Goal: Task Accomplishment & Management: Complete application form

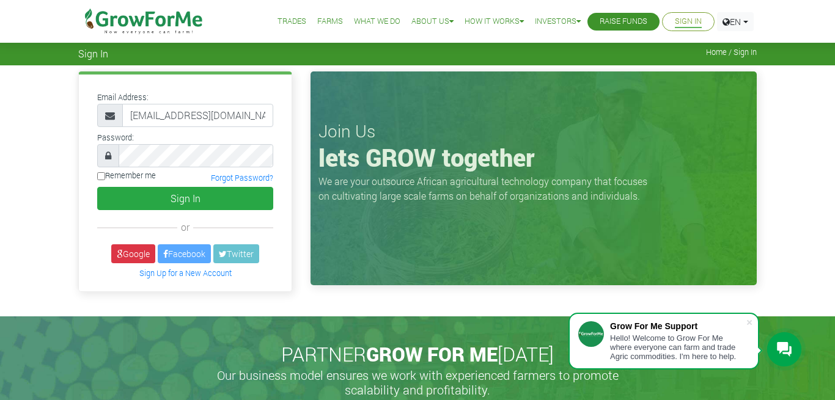
type input "[EMAIL_ADDRESS][DOMAIN_NAME]"
click at [100, 180] on input "Remember me" at bounding box center [101, 176] width 8 height 8
checkbox input "true"
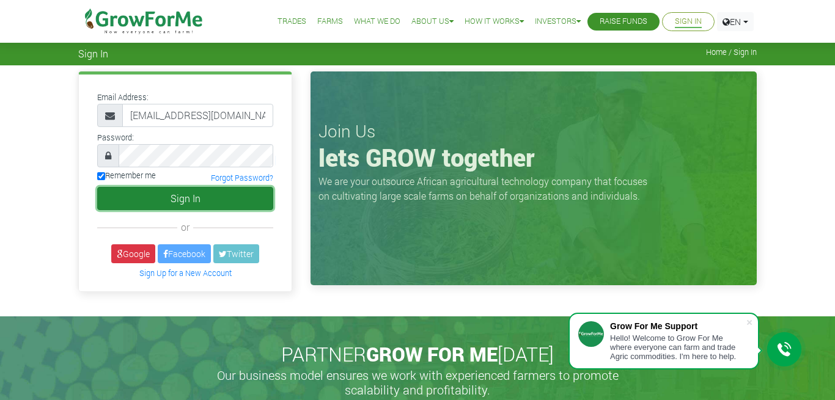
click at [142, 198] on button "Sign In" at bounding box center [185, 198] width 176 height 23
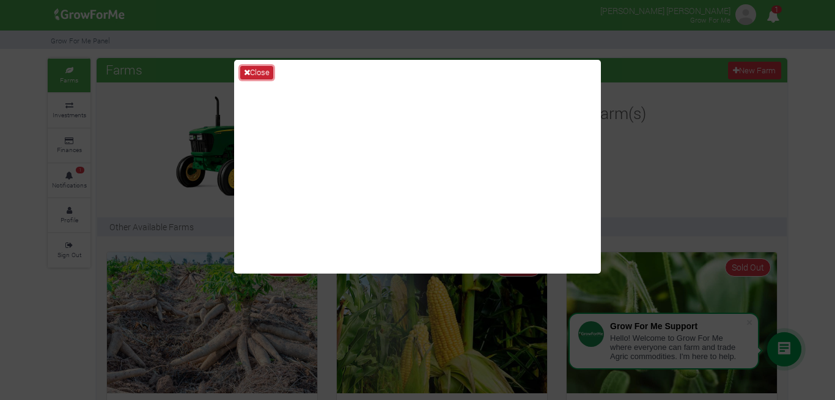
click at [258, 76] on button "Close" at bounding box center [256, 72] width 33 height 13
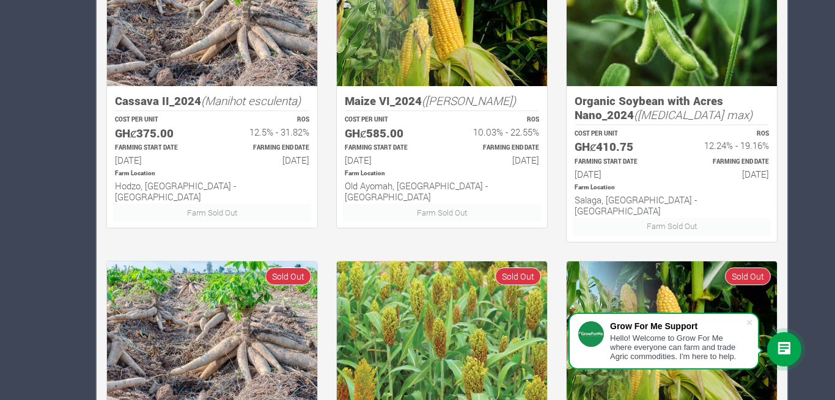
scroll to position [806, 0]
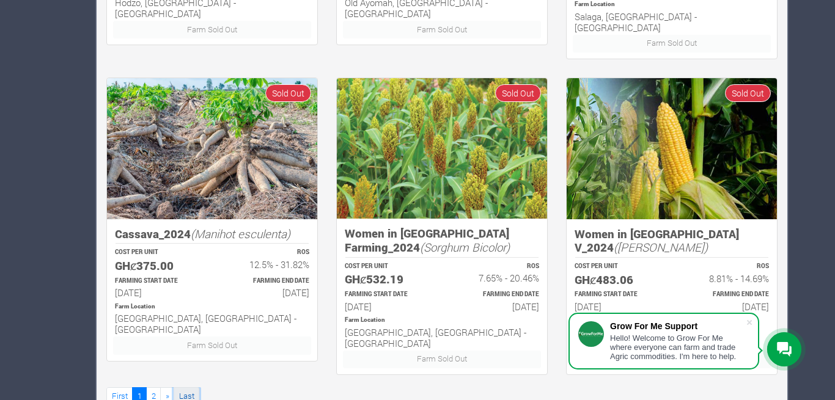
click at [189, 387] on link "Last" at bounding box center [187, 396] width 26 height 18
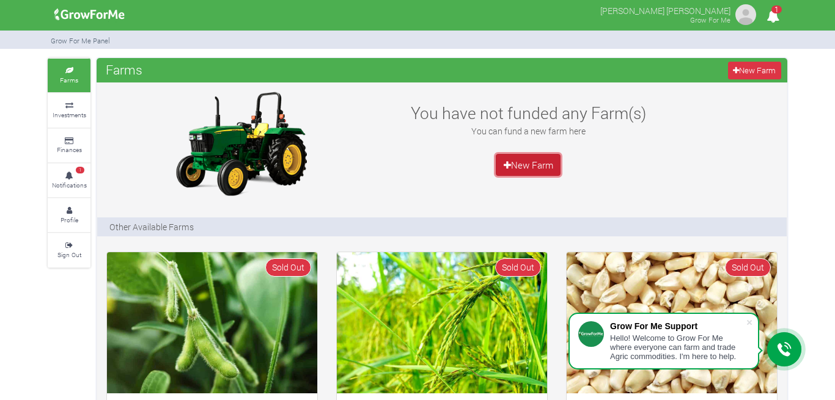
click at [529, 165] on link "New Farm" at bounding box center [527, 165] width 65 height 22
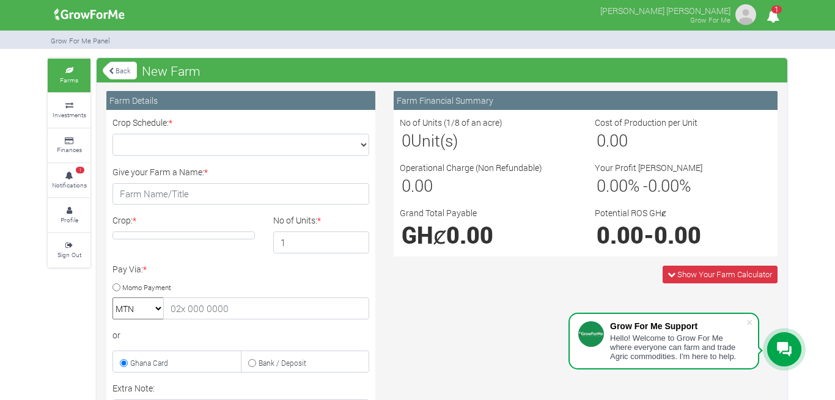
click at [767, 13] on icon "1" at bounding box center [773, 15] width 24 height 27
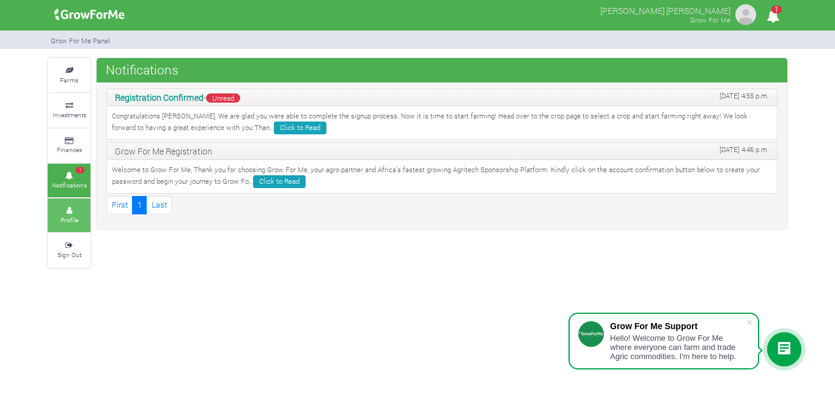
click at [72, 220] on small "Profile" at bounding box center [69, 220] width 18 height 9
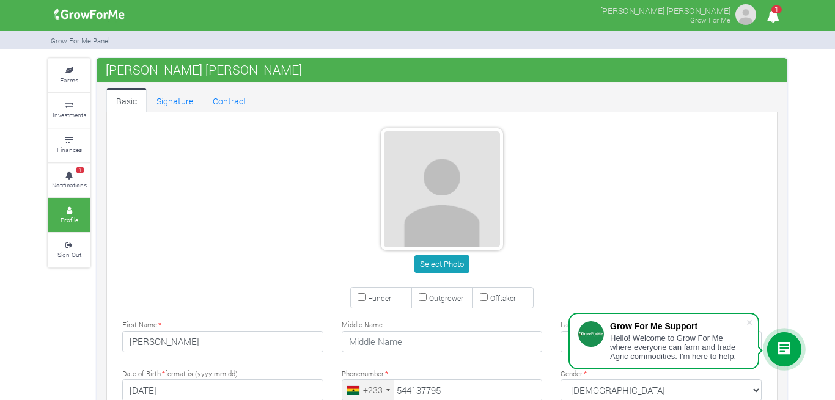
type input "54 413 7795"
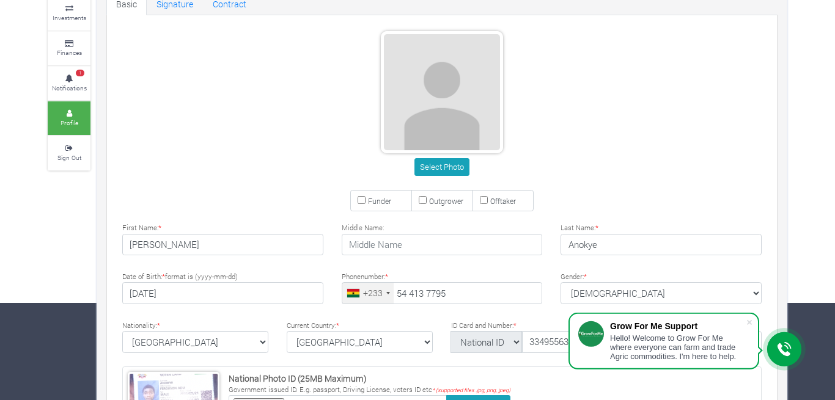
scroll to position [125, 0]
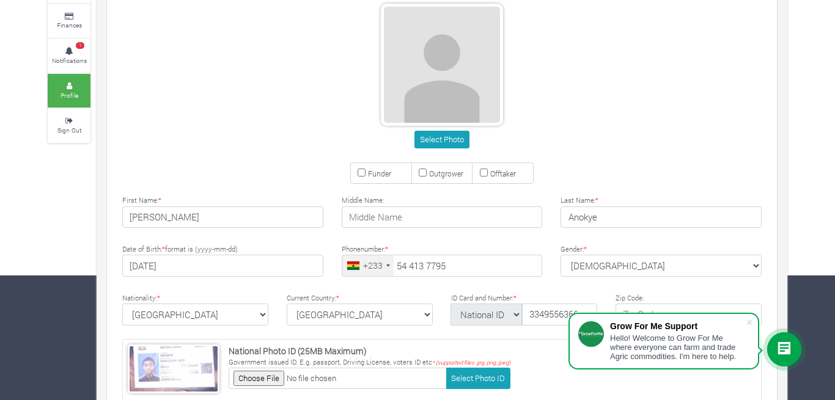
click at [375, 175] on small "Funder" at bounding box center [379, 174] width 23 height 10
click at [365, 175] on input "Funder" at bounding box center [361, 173] width 8 height 8
checkbox input "true"
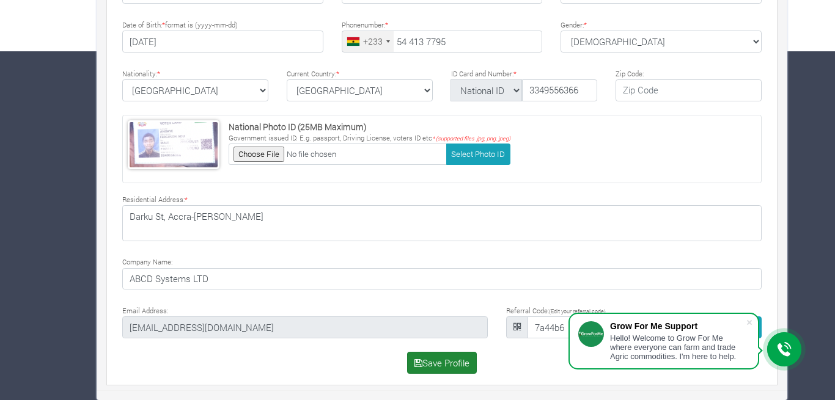
scroll to position [162, 0]
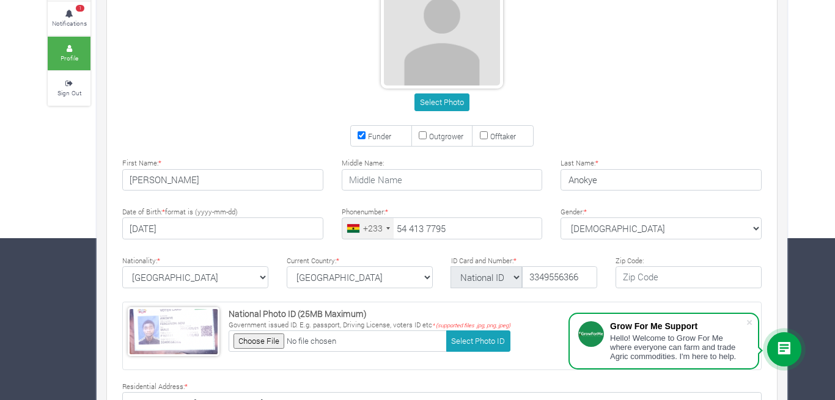
click at [602, 99] on div "Select Photo" at bounding box center [441, 102] width 657 height 18
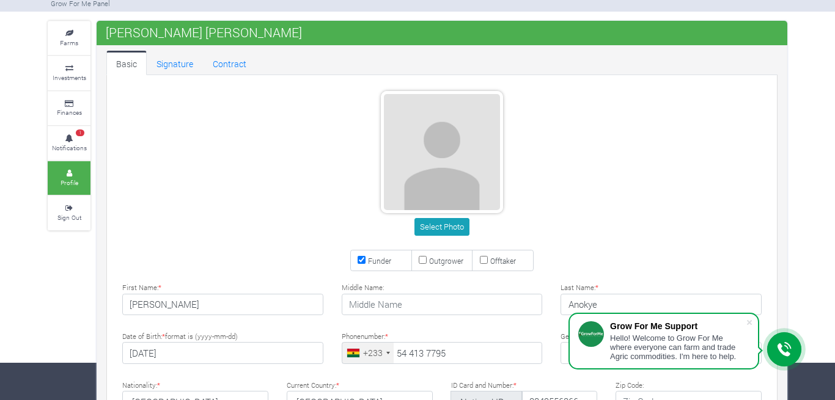
scroll to position [0, 0]
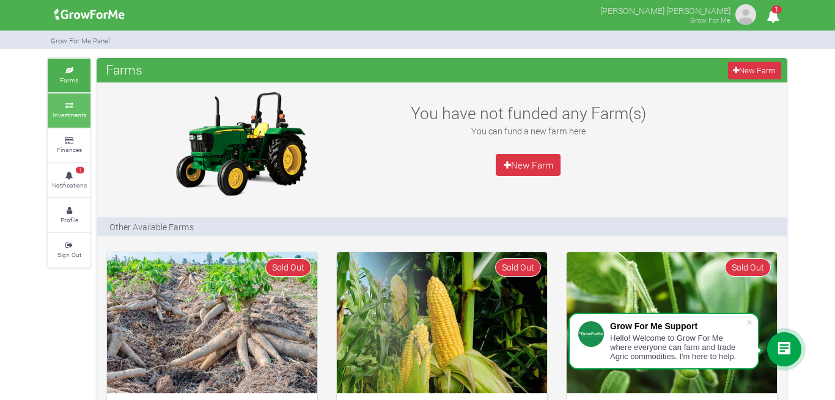
click at [68, 109] on icon at bounding box center [69, 106] width 37 height 6
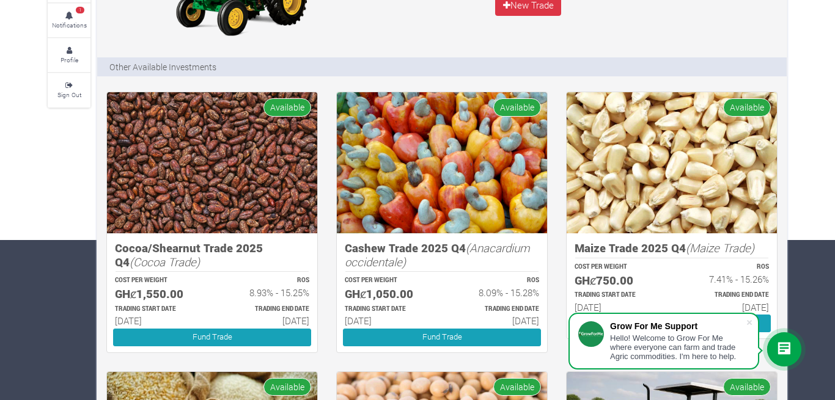
scroll to position [187, 0]
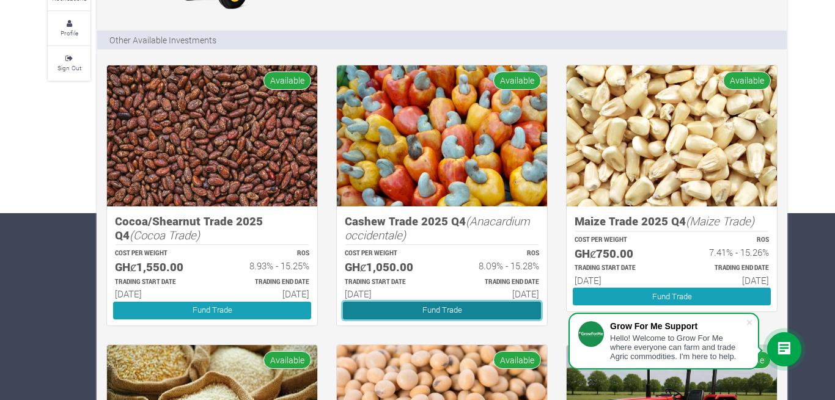
click at [373, 314] on link "Fund Trade" at bounding box center [442, 311] width 198 height 18
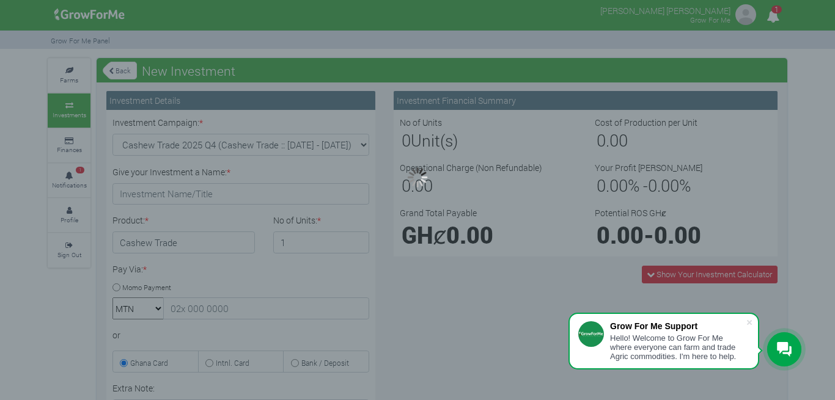
type input "1"
